Goal: Information Seeking & Learning: Learn about a topic

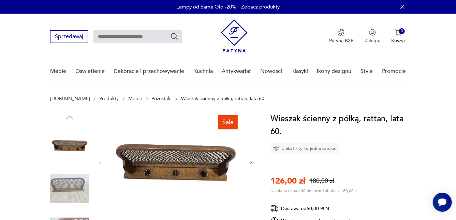
click at [146, 41] on input "text" at bounding box center [137, 36] width 89 height 13
type input "*******"
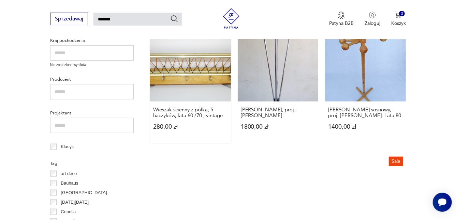
scroll to position [263, 0]
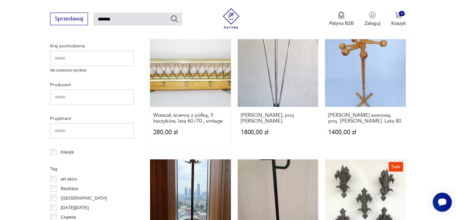
drag, startPoint x: 218, startPoint y: 88, endPoint x: 212, endPoint y: 74, distance: 15.3
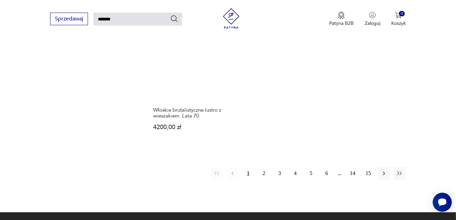
scroll to position [843, 0]
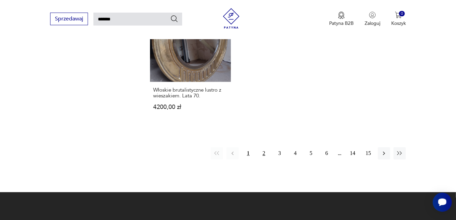
click at [268, 154] on button "2" at bounding box center [264, 153] width 12 height 12
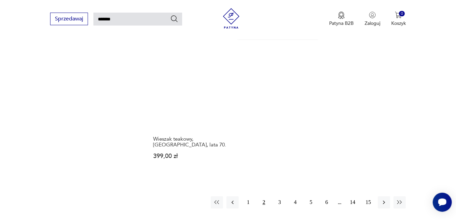
scroll to position [809, 0]
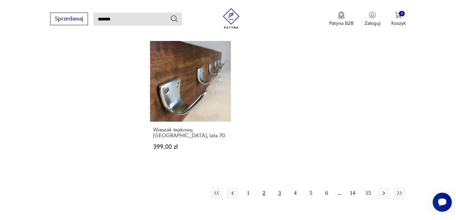
click at [281, 187] on button "3" at bounding box center [280, 193] width 12 height 12
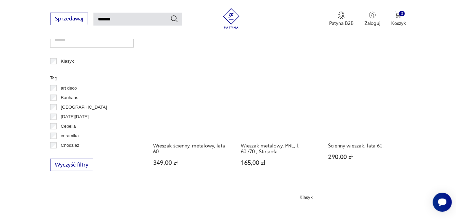
scroll to position [399, 0]
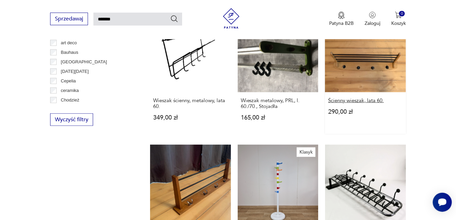
drag, startPoint x: 374, startPoint y: 66, endPoint x: 349, endPoint y: 100, distance: 42.6
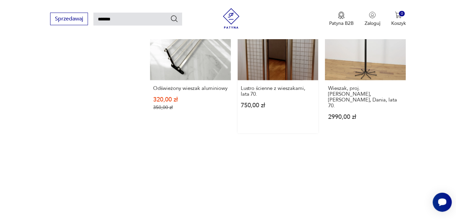
scroll to position [751, 0]
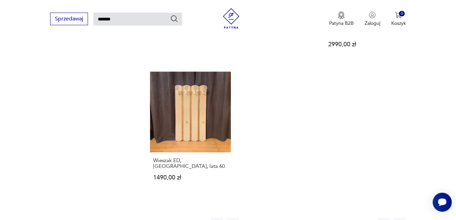
click at [296, 218] on button "4" at bounding box center [295, 224] width 12 height 12
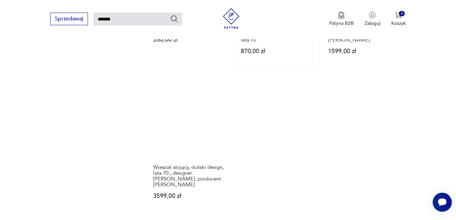
scroll to position [843, 0]
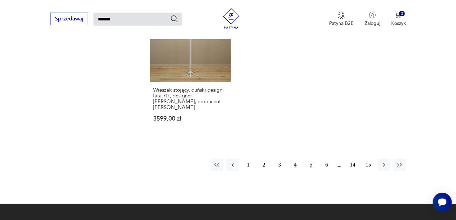
click at [306, 159] on button "5" at bounding box center [311, 165] width 12 height 12
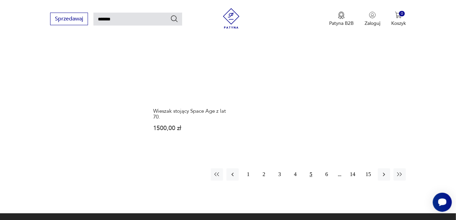
scroll to position [843, 0]
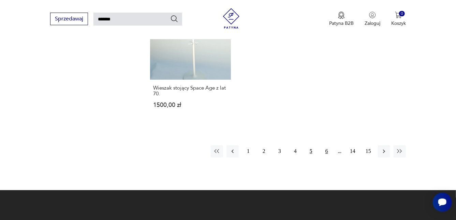
click at [325, 145] on button "6" at bounding box center [327, 151] width 12 height 12
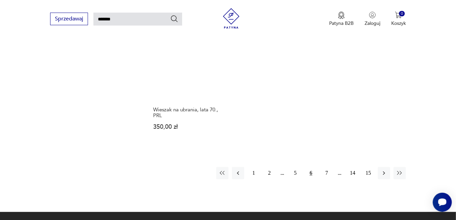
scroll to position [877, 0]
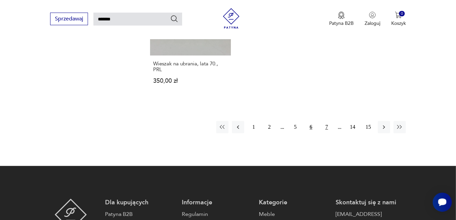
click at [325, 121] on button "7" at bounding box center [327, 127] width 12 height 12
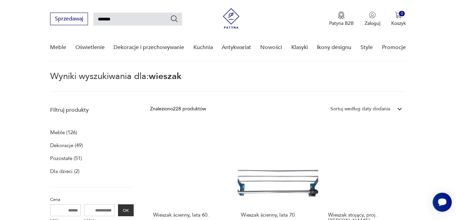
scroll to position [92, 0]
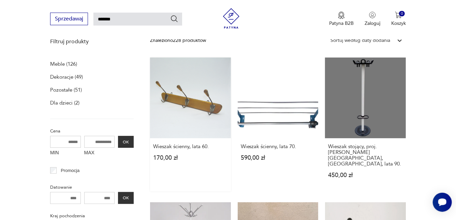
drag, startPoint x: 200, startPoint y: 148, endPoint x: 178, endPoint y: 81, distance: 70.9
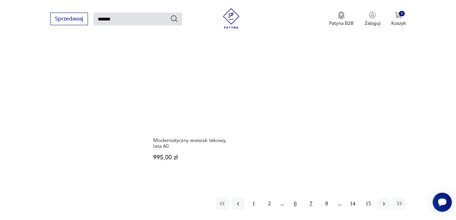
scroll to position [809, 0]
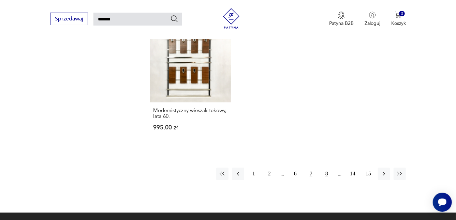
click at [322, 168] on button "8" at bounding box center [327, 174] width 12 height 12
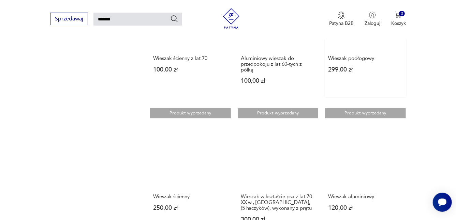
scroll to position [638, 0]
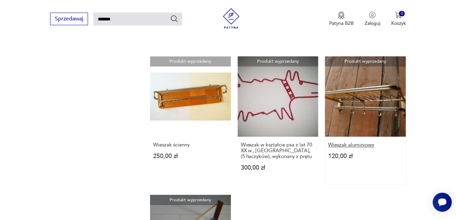
drag, startPoint x: 361, startPoint y: 94, endPoint x: 338, endPoint y: 145, distance: 55.8
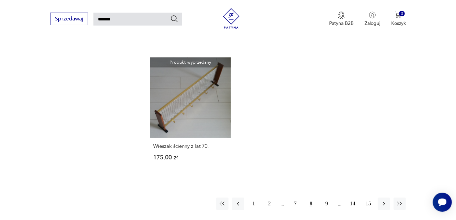
scroll to position [809, 0]
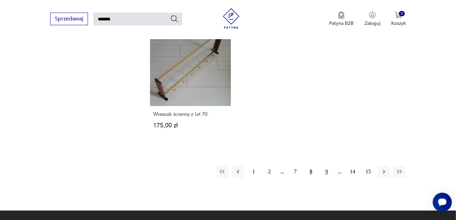
click at [326, 177] on button "9" at bounding box center [327, 172] width 12 height 12
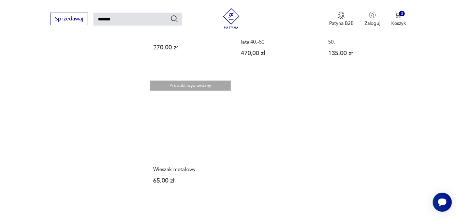
scroll to position [775, 0]
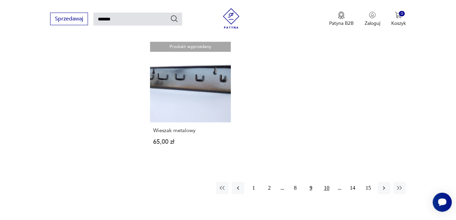
click at [324, 184] on button "10" at bounding box center [327, 188] width 12 height 12
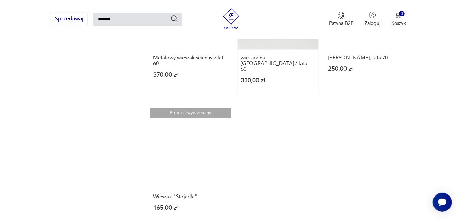
scroll to position [775, 0]
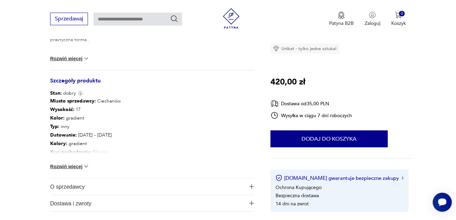
scroll to position [307, 0]
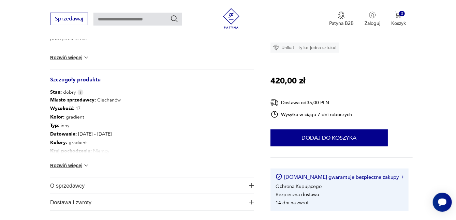
click at [86, 166] on img at bounding box center [86, 165] width 7 height 7
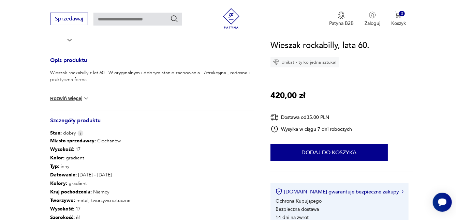
scroll to position [68, 0]
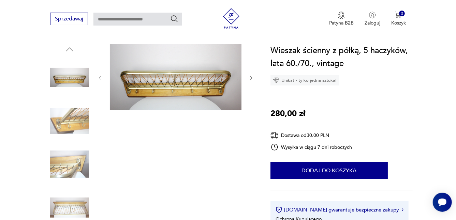
scroll to position [205, 0]
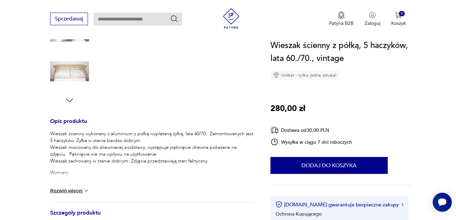
click at [61, 190] on button "Rozwiń więcej" at bounding box center [70, 191] width 40 height 7
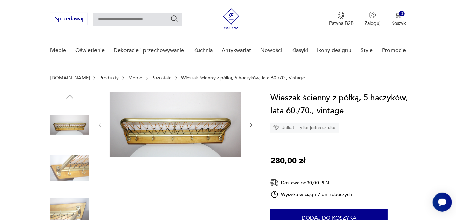
scroll to position [0, 0]
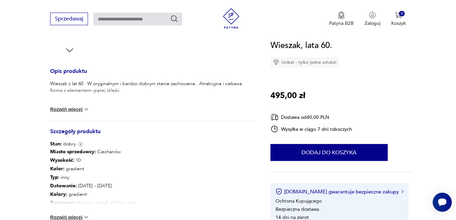
scroll to position [273, 0]
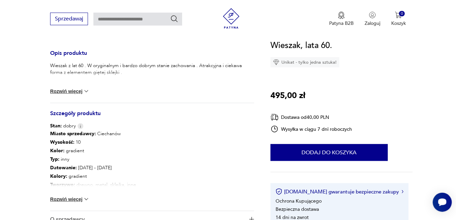
click at [85, 199] on img at bounding box center [86, 199] width 7 height 7
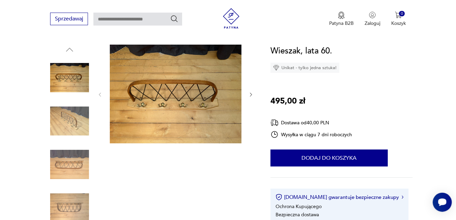
scroll to position [34, 0]
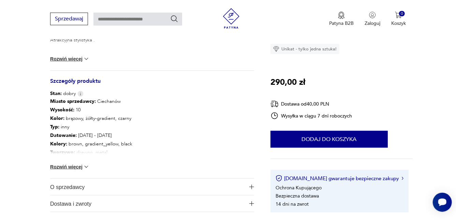
scroll to position [307, 0]
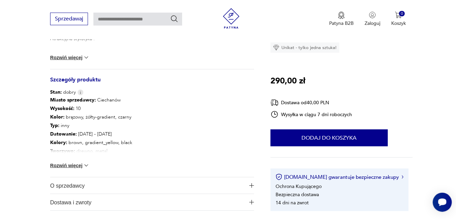
click at [86, 165] on img at bounding box center [86, 165] width 7 height 7
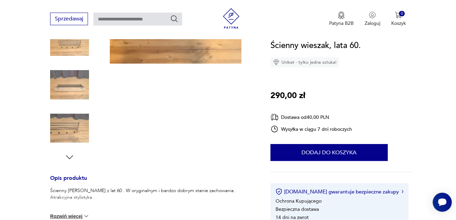
scroll to position [34, 0]
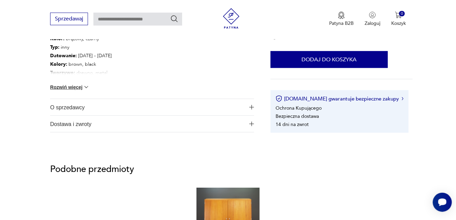
scroll to position [409, 0]
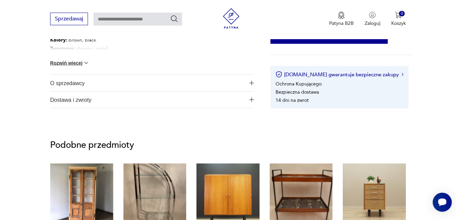
click at [70, 66] on button "Rozwiń więcej" at bounding box center [70, 63] width 40 height 7
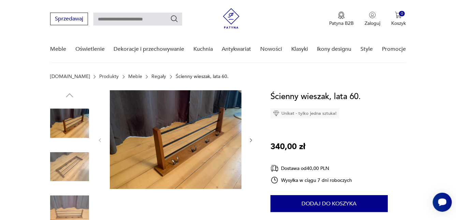
scroll to position [0, 0]
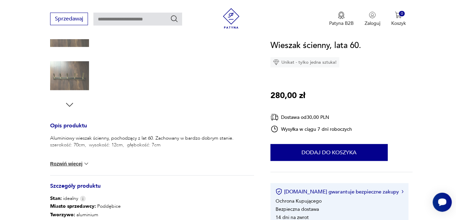
scroll to position [205, 0]
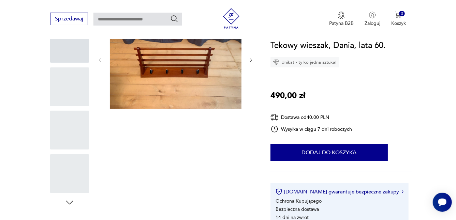
scroll to position [170, 0]
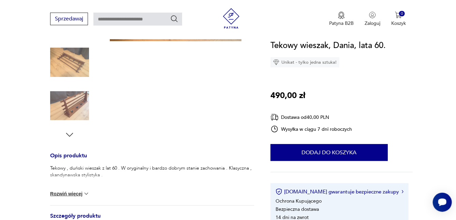
click at [87, 191] on img at bounding box center [86, 194] width 7 height 7
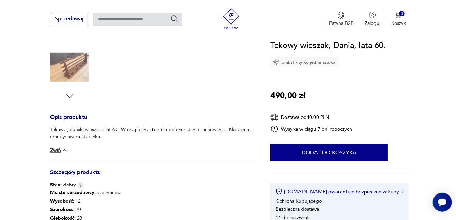
scroll to position [239, 0]
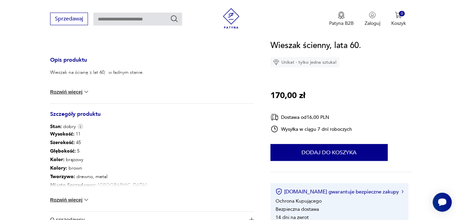
scroll to position [34, 0]
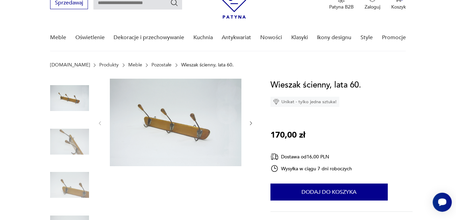
click at [60, 111] on img at bounding box center [69, 98] width 39 height 39
click at [75, 104] on img at bounding box center [69, 98] width 39 height 39
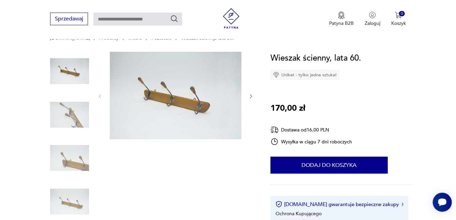
scroll to position [102, 0]
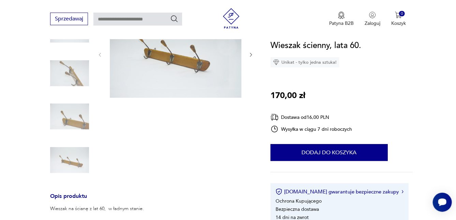
click at [254, 52] on icon "button" at bounding box center [251, 55] width 6 height 6
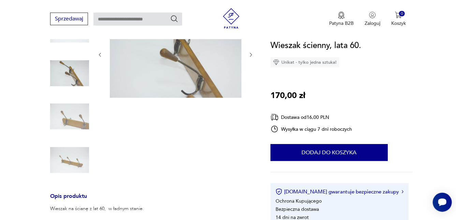
click at [253, 52] on icon "button" at bounding box center [251, 55] width 6 height 6
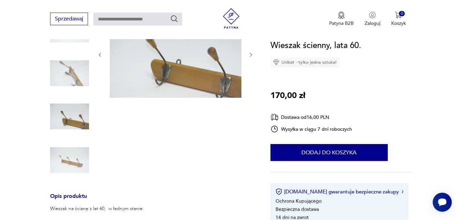
click at [253, 52] on icon "button" at bounding box center [251, 55] width 6 height 6
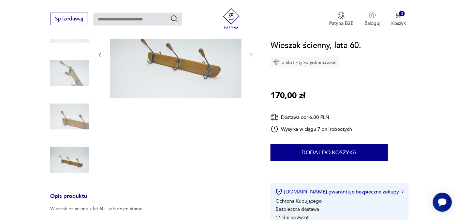
scroll to position [170, 0]
